Goal: Task Accomplishment & Management: Complete application form

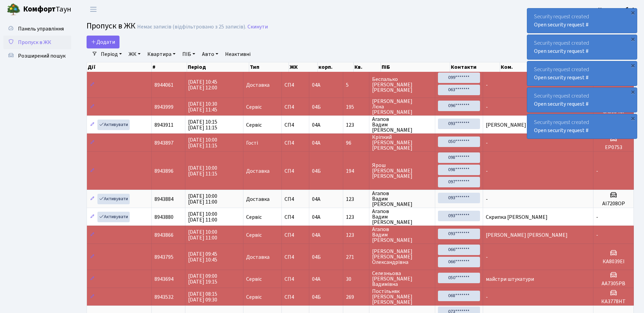
select select "25"
click at [531, 15] on div "Security request created Open security request #" at bounding box center [582, 20] width 110 height 24
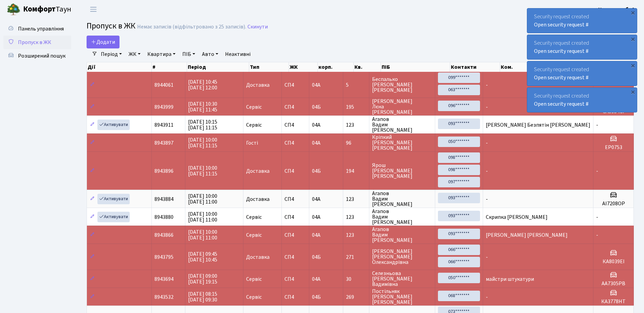
click at [537, 13] on div "Security request created Open security request #" at bounding box center [582, 20] width 110 height 24
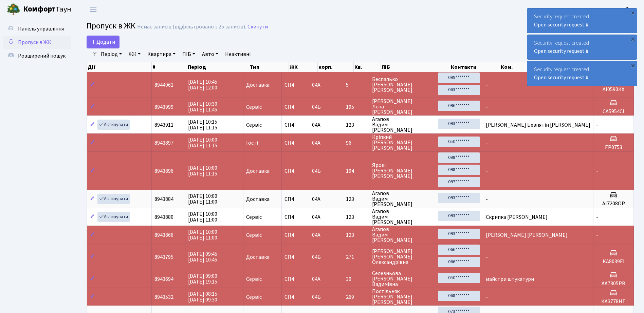
click at [537, 16] on div "Security request created Open security request #" at bounding box center [582, 20] width 110 height 24
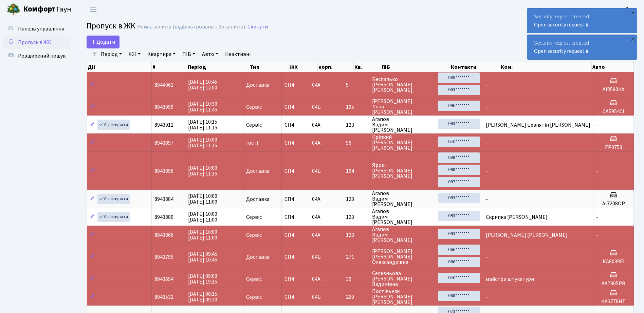
click at [532, 15] on div "Security request created Open security request #" at bounding box center [582, 20] width 110 height 24
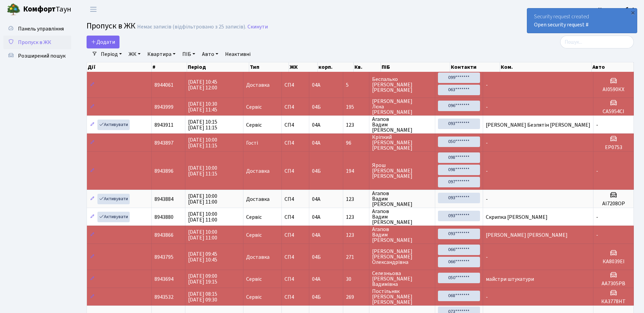
click at [532, 19] on div "Security request created Open security request #" at bounding box center [582, 20] width 110 height 24
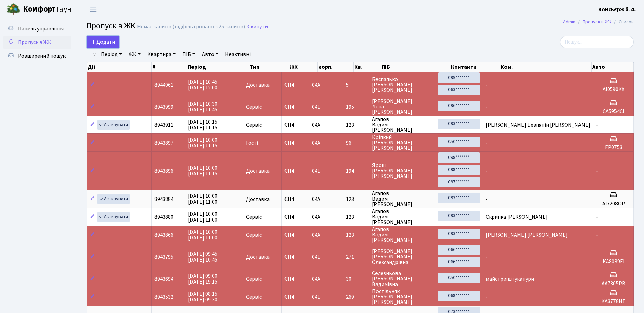
click at [100, 41] on span "Додати" at bounding box center [103, 41] width 24 height 7
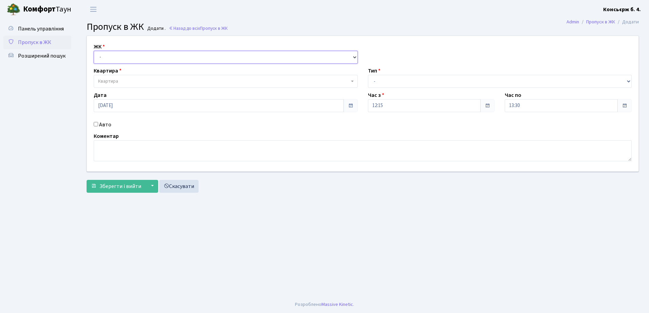
click at [131, 56] on select "- СП4, Столичне шосе, 5" at bounding box center [226, 57] width 264 height 13
select select "325"
click at [94, 51] on select "- СП4, Столичне шосе, 5" at bounding box center [226, 57] width 264 height 13
select select
click at [135, 79] on span "Квартира" at bounding box center [223, 81] width 251 height 7
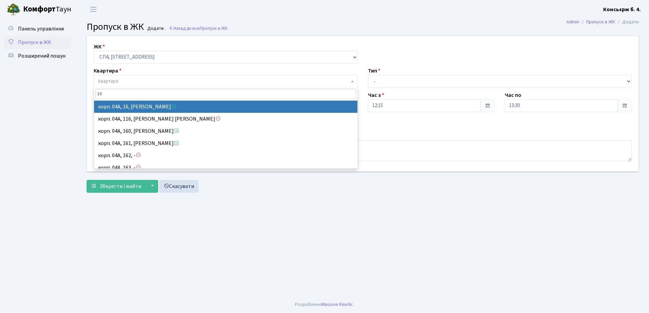
type input "16"
select select "21044"
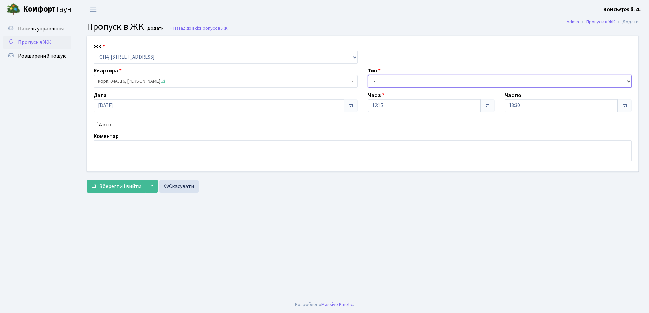
click at [440, 79] on select "- Доставка Таксі Гості Сервіс" at bounding box center [500, 81] width 264 height 13
select select "3"
click at [368, 75] on select "- Доставка Таксі Гості Сервіс" at bounding box center [500, 81] width 264 height 13
click at [133, 147] on textarea at bounding box center [363, 150] width 538 height 21
type textarea "[PERSON_NAME] [PERSON_NAME]"
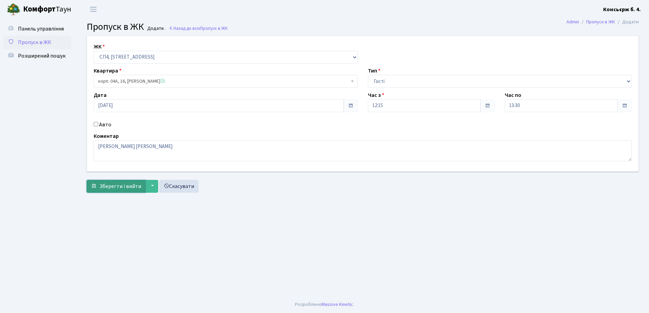
click at [113, 187] on span "Зберегти і вийти" at bounding box center [120, 186] width 42 height 7
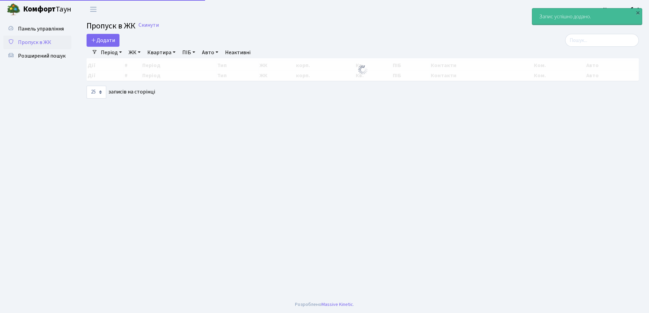
select select "25"
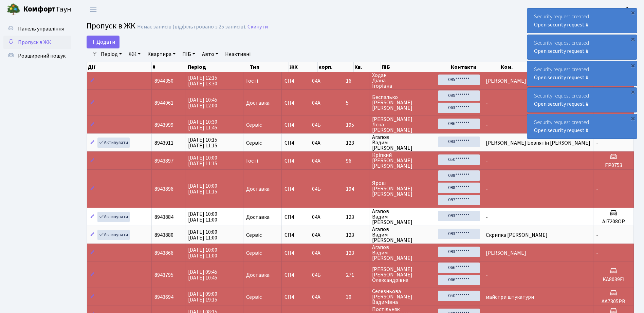
click at [532, 12] on div "Security request created Open security request #" at bounding box center [582, 20] width 110 height 24
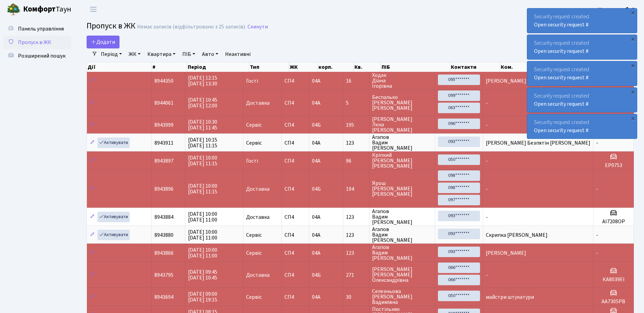
click at [532, 12] on div "Security request created Open security request #" at bounding box center [582, 20] width 110 height 24
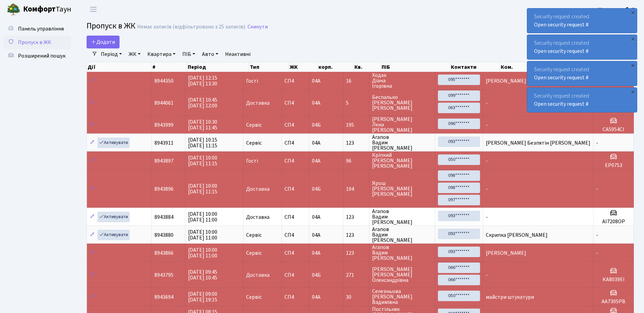
click at [532, 12] on div "Security request created Open security request #" at bounding box center [582, 20] width 110 height 24
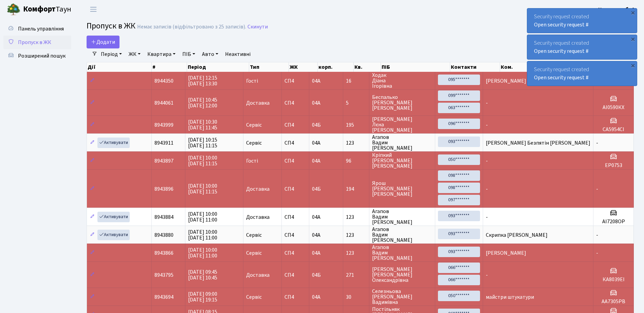
click at [532, 12] on div "Security request created Open security request #" at bounding box center [582, 20] width 110 height 24
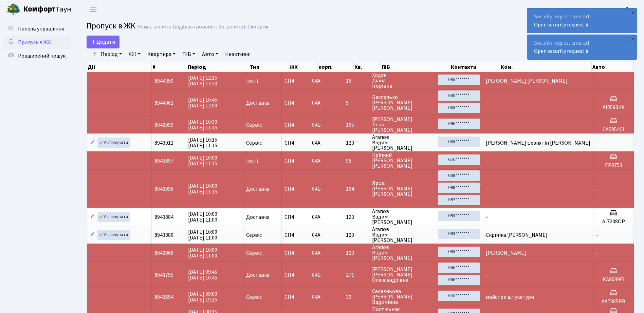
click at [532, 12] on div "Security request created Open security request #" at bounding box center [582, 20] width 110 height 24
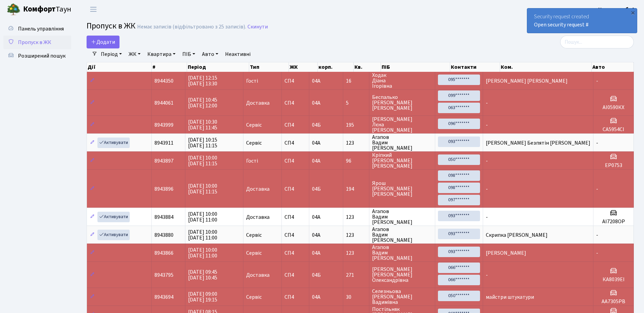
click at [532, 12] on div "Security request created Open security request #" at bounding box center [582, 20] width 110 height 24
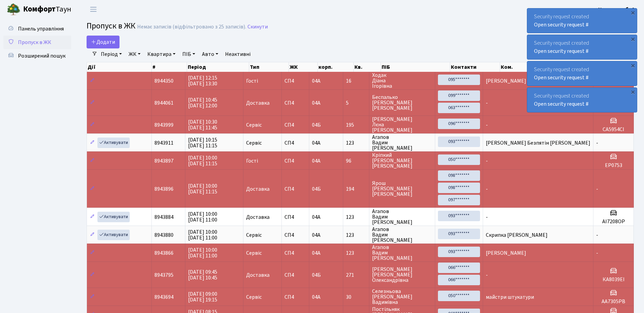
click at [530, 13] on div "Security request created Open security request #" at bounding box center [582, 20] width 110 height 24
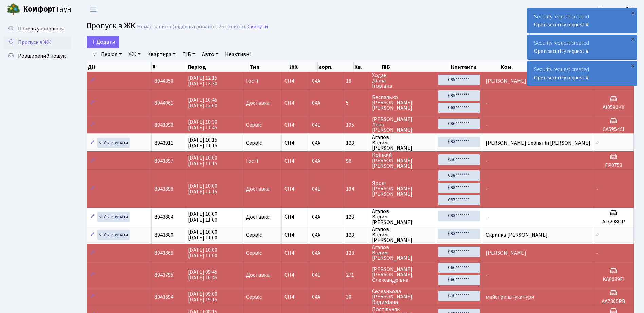
click at [530, 13] on div "Security request created Open security request #" at bounding box center [582, 20] width 110 height 24
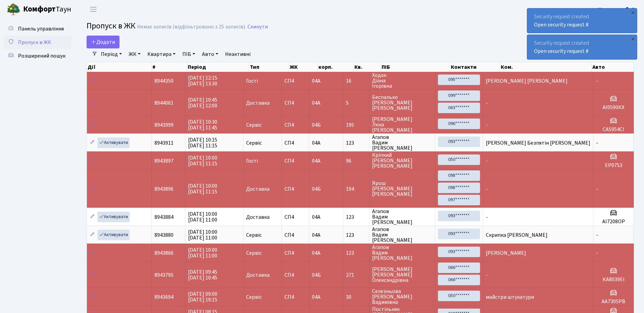
click at [530, 13] on div "Security request created Open security request #" at bounding box center [582, 20] width 110 height 24
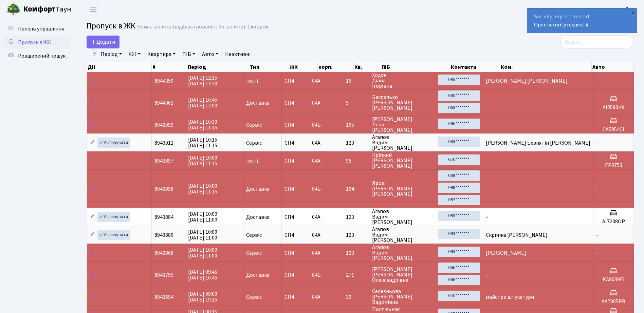
click at [530, 13] on div "Security request created Open security request #" at bounding box center [582, 20] width 110 height 24
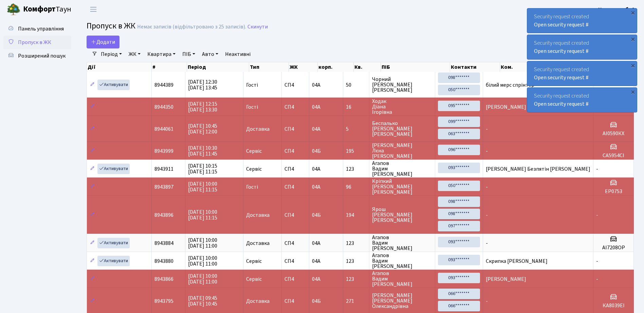
click at [530, 16] on div "Security request created Open security request #" at bounding box center [582, 20] width 110 height 24
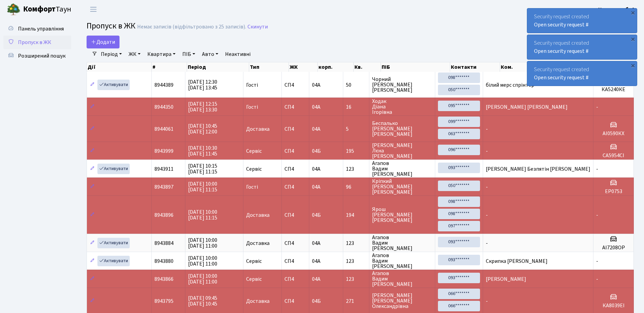
click at [532, 16] on div "Security request created Open security request #" at bounding box center [582, 20] width 110 height 24
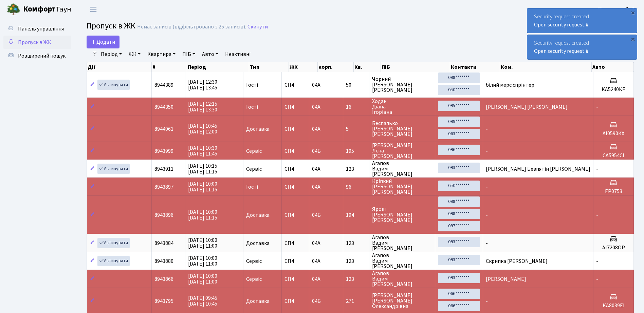
click at [532, 16] on div "Security request created Open security request #" at bounding box center [582, 20] width 110 height 24
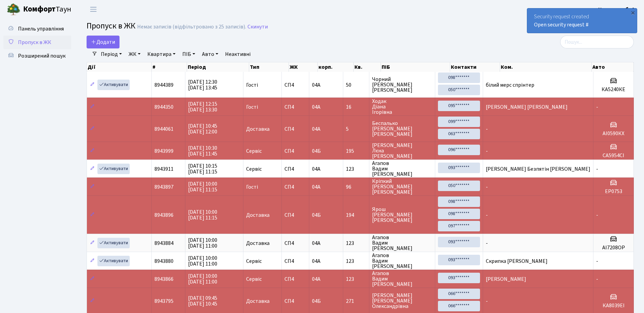
click at [532, 16] on div "Security request created Open security request #" at bounding box center [582, 20] width 110 height 24
click at [40, 54] on span "Розширений пошук" at bounding box center [41, 55] width 47 height 7
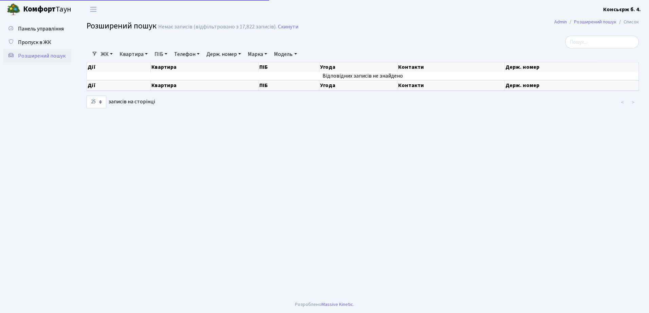
select select "25"
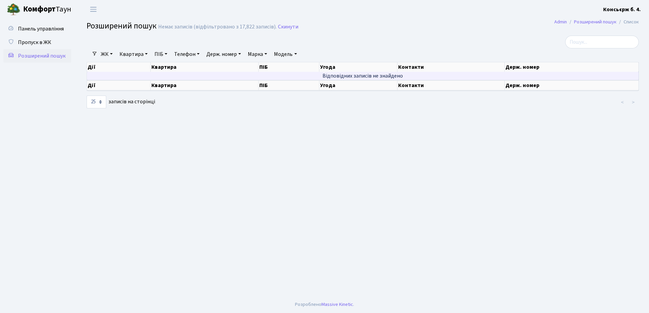
click at [516, 73] on td "Відповідних записів не знайдено" at bounding box center [363, 76] width 552 height 8
click at [517, 75] on td "Відповідних записів не знайдено" at bounding box center [363, 76] width 552 height 8
click at [517, 73] on td "Відповідних записів не знайдено" at bounding box center [363, 76] width 552 height 8
click at [539, 72] on td "Відповідних записів не знайдено" at bounding box center [363, 76] width 552 height 8
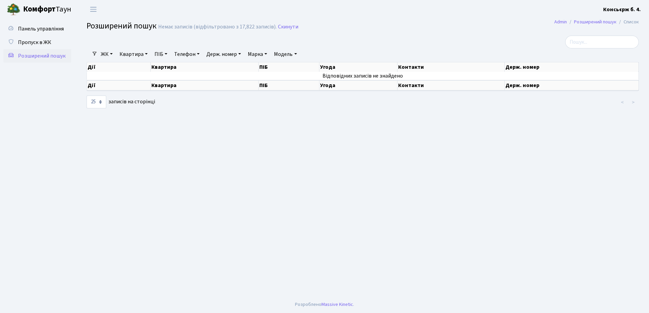
click at [530, 85] on th "Держ. номер" at bounding box center [571, 85] width 134 height 10
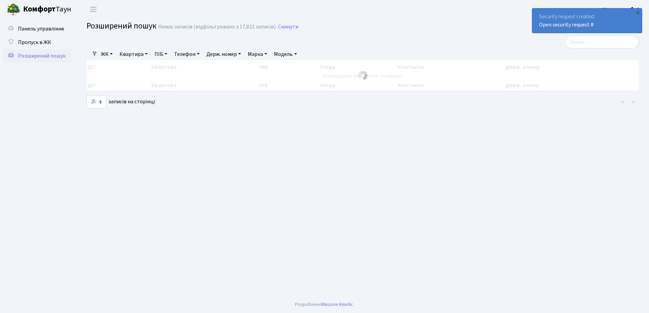
click at [536, 12] on div "Security request created Open security request #" at bounding box center [587, 20] width 110 height 24
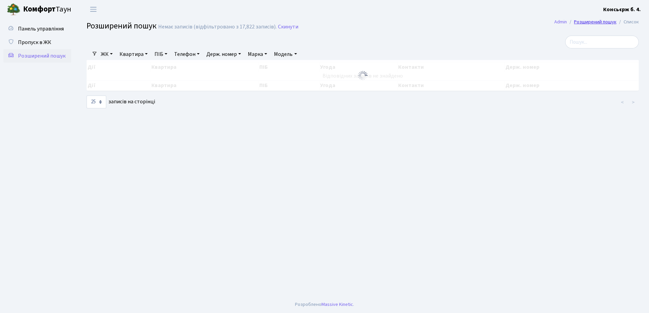
click at [589, 21] on link "Розширений пошук" at bounding box center [595, 21] width 42 height 7
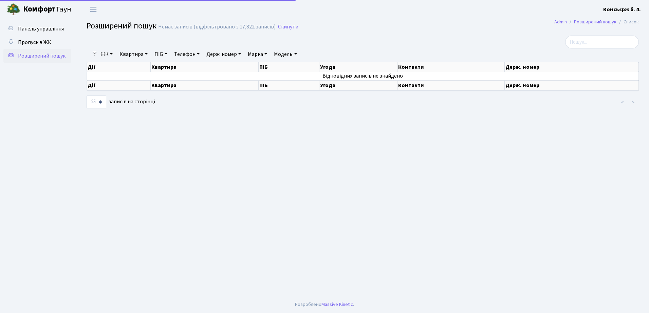
select select "25"
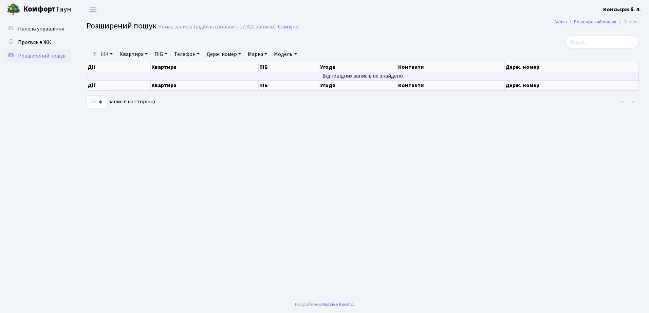
click at [446, 75] on td "Відповідних записів не знайдено" at bounding box center [363, 76] width 552 height 8
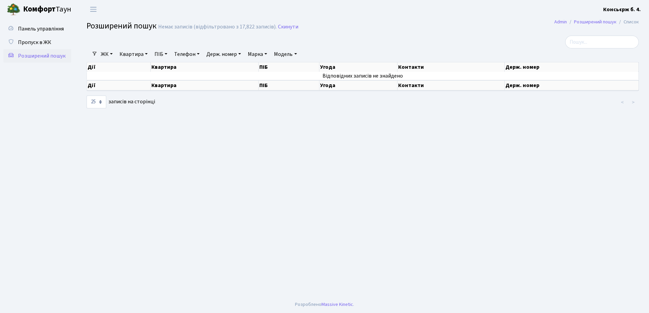
click at [516, 66] on th "Держ. номер" at bounding box center [571, 66] width 134 height 9
click at [445, 66] on th "Контакти" at bounding box center [450, 66] width 107 height 9
click at [36, 41] on span "Пропуск в ЖК" at bounding box center [34, 42] width 33 height 7
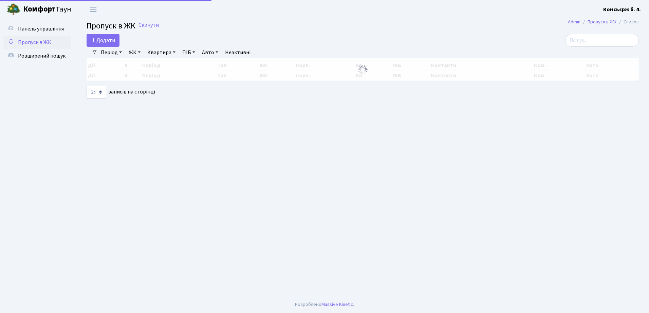
select select "25"
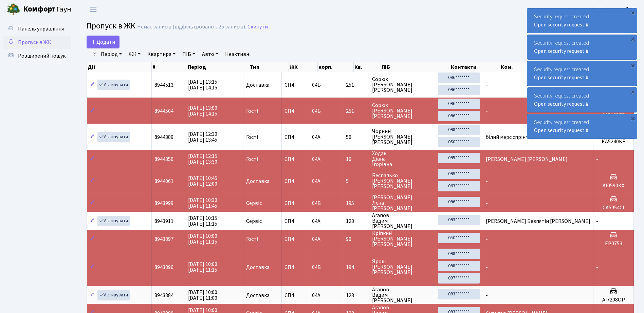
click at [531, 15] on div "Security request created Open security request #" at bounding box center [582, 20] width 110 height 24
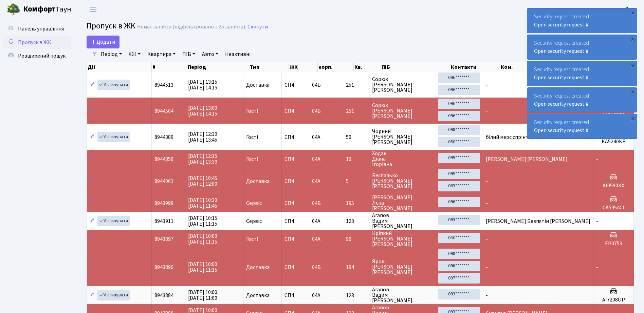
click at [531, 15] on div "Security request created Open security request #" at bounding box center [582, 20] width 110 height 24
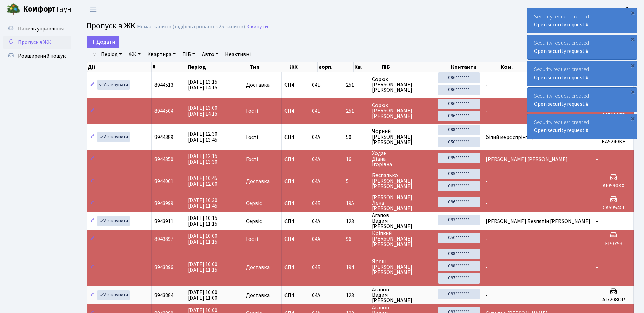
click at [531, 15] on div "Security request created Open security request #" at bounding box center [582, 20] width 110 height 24
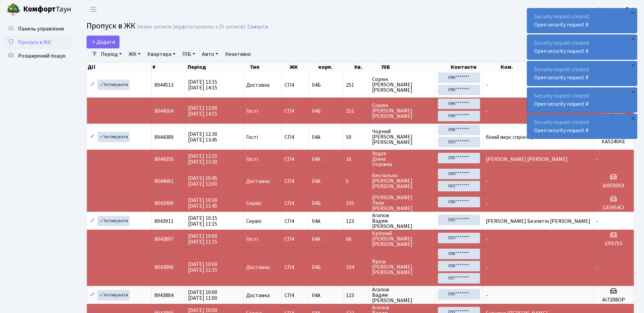
click at [531, 15] on div "Security request created Open security request #" at bounding box center [582, 20] width 110 height 24
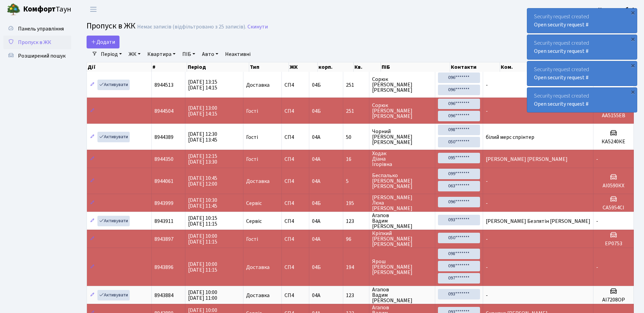
click at [531, 15] on div "Security request created Open security request #" at bounding box center [582, 20] width 110 height 24
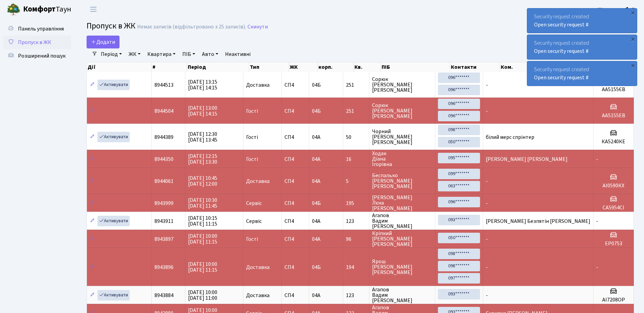
click at [531, 15] on div "Security request created Open security request #" at bounding box center [582, 20] width 110 height 24
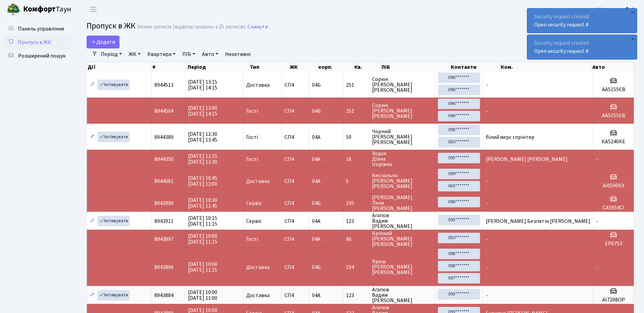
click at [531, 15] on div "Security request created Open security request #" at bounding box center [582, 20] width 110 height 24
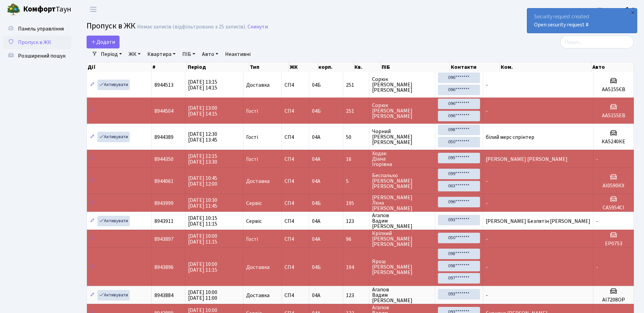
click at [531, 15] on div "Security request created Open security request #" at bounding box center [582, 20] width 110 height 24
click at [531, 13] on div "Security request created Open security request #" at bounding box center [582, 20] width 110 height 24
click at [531, 12] on div "Security request created Open security request #" at bounding box center [582, 20] width 110 height 24
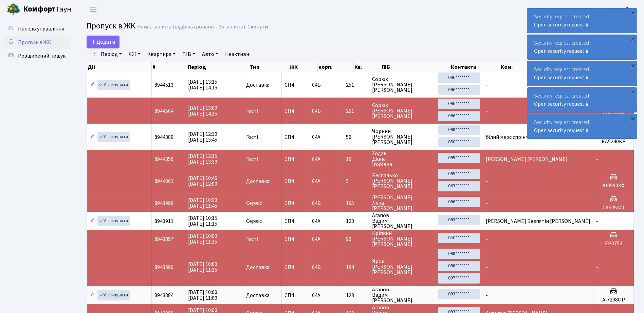
click at [529, 14] on div "Security request created Open security request #" at bounding box center [582, 20] width 110 height 24
click at [530, 14] on div "Security request created Open security request #" at bounding box center [582, 20] width 110 height 24
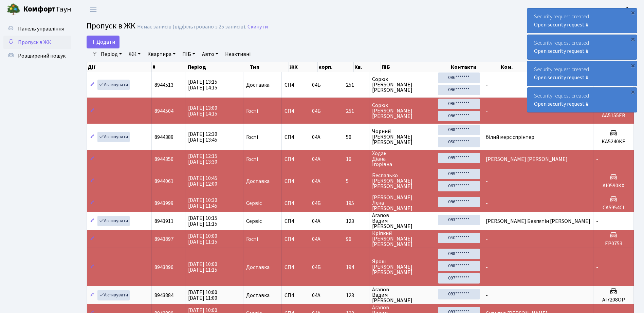
click at [530, 14] on div "Security request created Open security request #" at bounding box center [582, 20] width 110 height 24
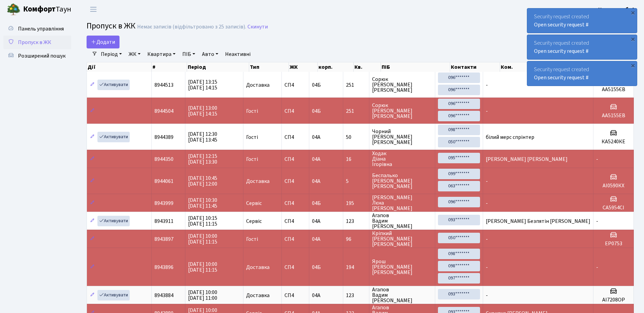
click at [530, 14] on div "Security request created Open security request #" at bounding box center [582, 20] width 110 height 24
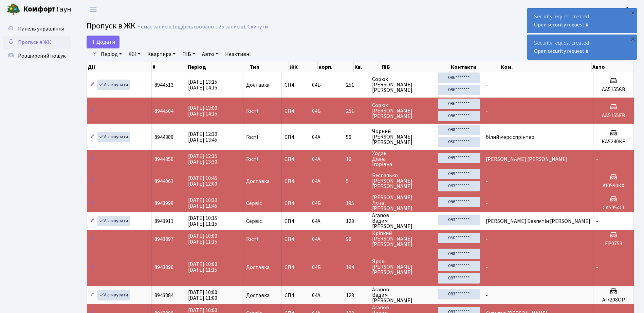
click at [530, 14] on div "Security request created Open security request #" at bounding box center [582, 20] width 110 height 24
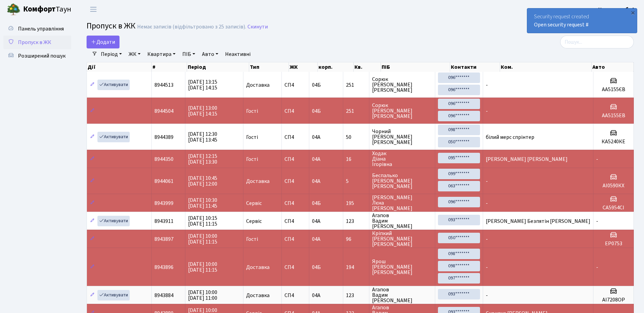
click at [530, 14] on div "Security request created Open security request #" at bounding box center [582, 20] width 110 height 24
click at [531, 13] on div "Security request created Open security request #" at bounding box center [582, 20] width 110 height 24
click at [530, 14] on div "Security request created Open security request #" at bounding box center [582, 20] width 110 height 24
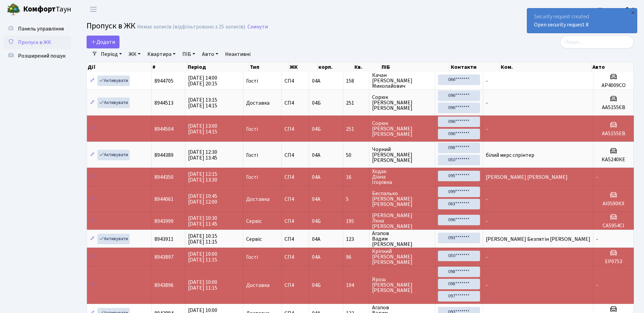
click at [532, 12] on div "Security request created Open security request #" at bounding box center [582, 20] width 110 height 24
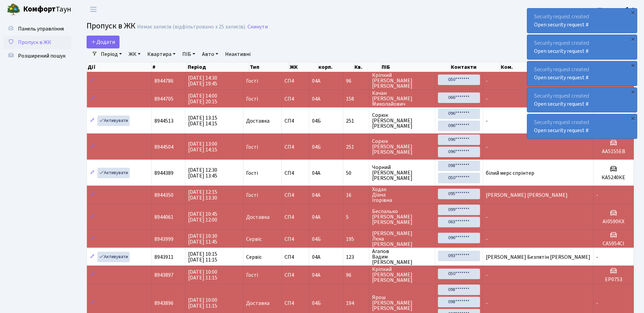
click at [533, 13] on div "Security request created Open security request #" at bounding box center [582, 20] width 110 height 24
click at [530, 10] on div "Security request created Open security request #" at bounding box center [582, 20] width 110 height 24
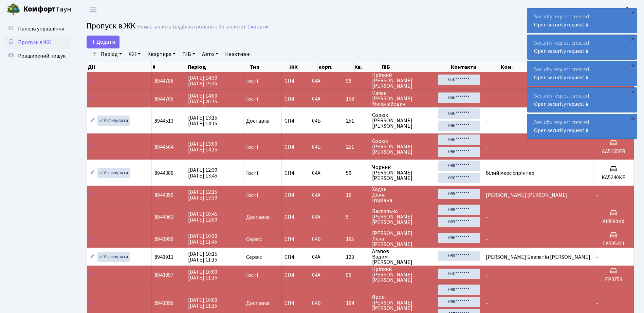
click at [530, 10] on div "Security request created Open security request #" at bounding box center [582, 20] width 110 height 24
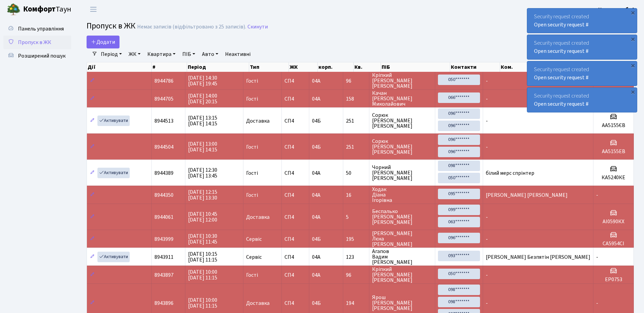
click at [530, 10] on div "Security request created Open security request #" at bounding box center [582, 20] width 110 height 24
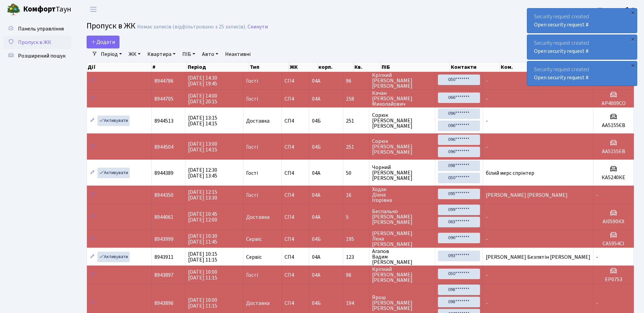
click at [530, 10] on div "Security request created Open security request #" at bounding box center [582, 20] width 110 height 24
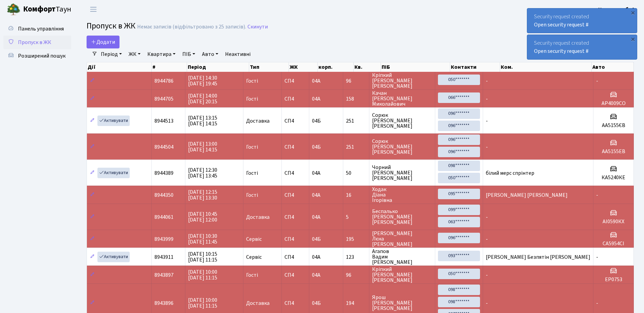
click at [534, 13] on div "Security request created Open security request #" at bounding box center [582, 20] width 110 height 24
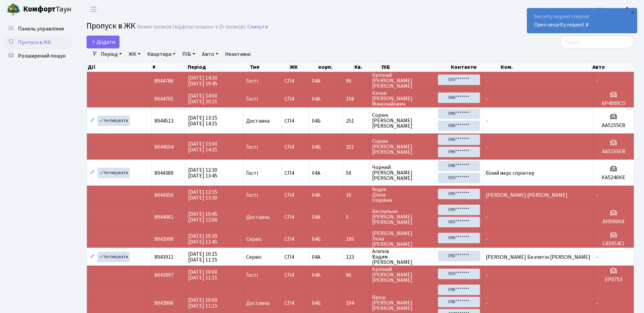
click at [531, 14] on div "Security request created Open security request #" at bounding box center [582, 20] width 110 height 24
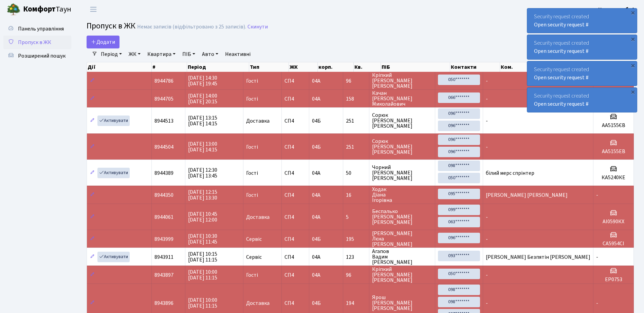
click at [532, 14] on div "Security request created Open security request #" at bounding box center [582, 20] width 110 height 24
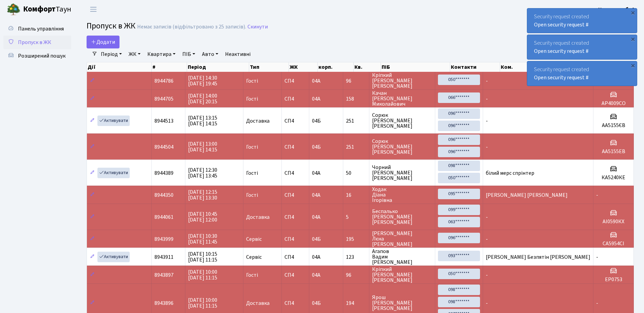
click at [532, 14] on div "Security request created Open security request #" at bounding box center [582, 20] width 110 height 24
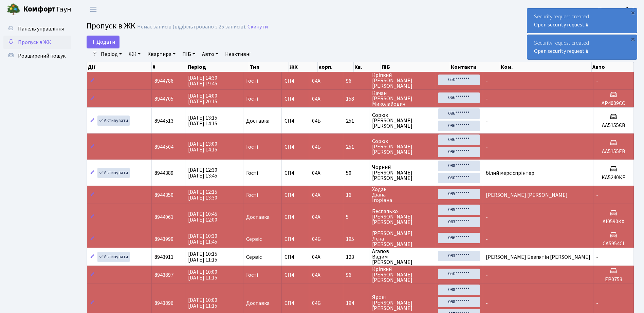
click at [532, 14] on div "Security request created Open security request #" at bounding box center [582, 20] width 110 height 24
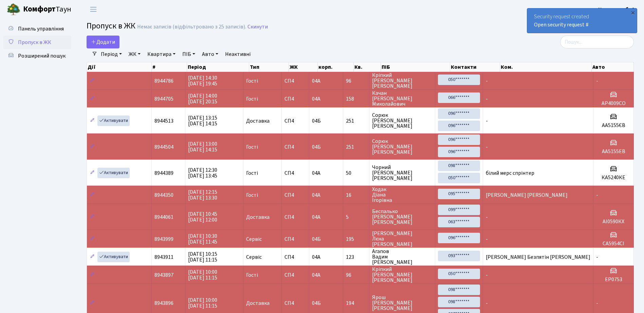
click at [532, 14] on div "Security request created Open security request #" at bounding box center [582, 20] width 110 height 24
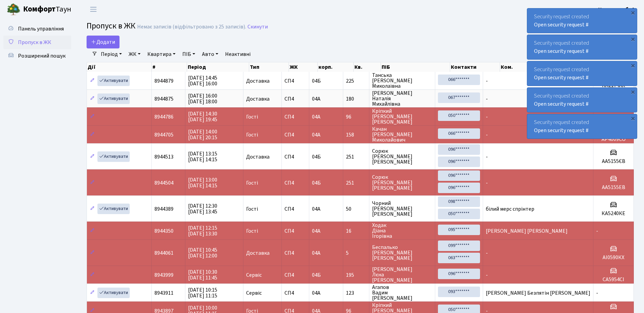
click at [531, 16] on div "Security request created Open security request #" at bounding box center [582, 20] width 110 height 24
click at [532, 16] on div "Security request created Open security request #" at bounding box center [582, 20] width 110 height 24
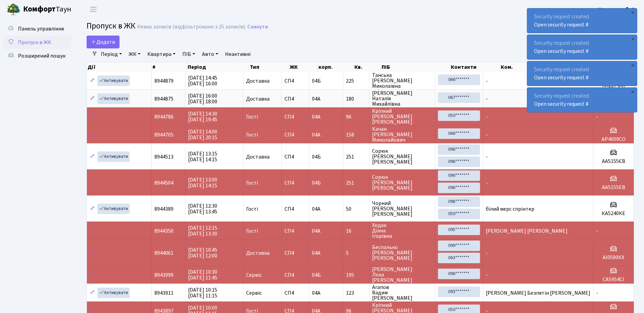
click at [532, 16] on div "Security request created Open security request #" at bounding box center [582, 20] width 110 height 24
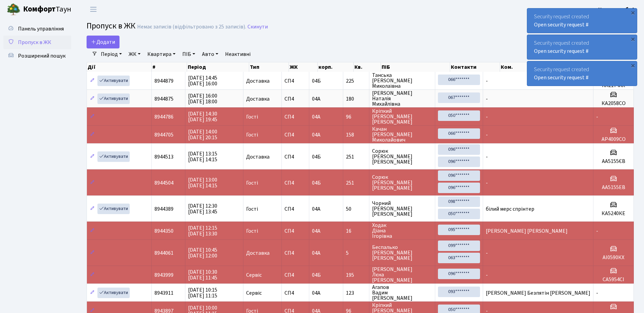
click at [532, 16] on div "Security request created Open security request #" at bounding box center [582, 20] width 110 height 24
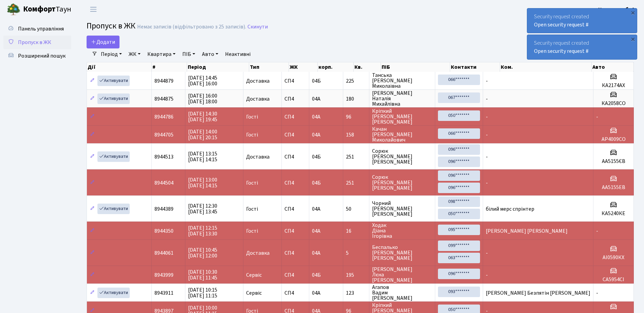
click at [532, 16] on div "Security request created Open security request #" at bounding box center [582, 20] width 110 height 24
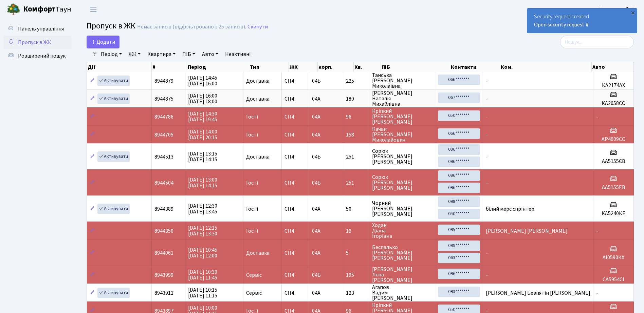
click at [532, 16] on div "Security request created Open security request #" at bounding box center [582, 20] width 110 height 24
click at [530, 11] on div "Security request created Open security request #" at bounding box center [582, 20] width 110 height 24
